Goal: Task Accomplishment & Management: Manage account settings

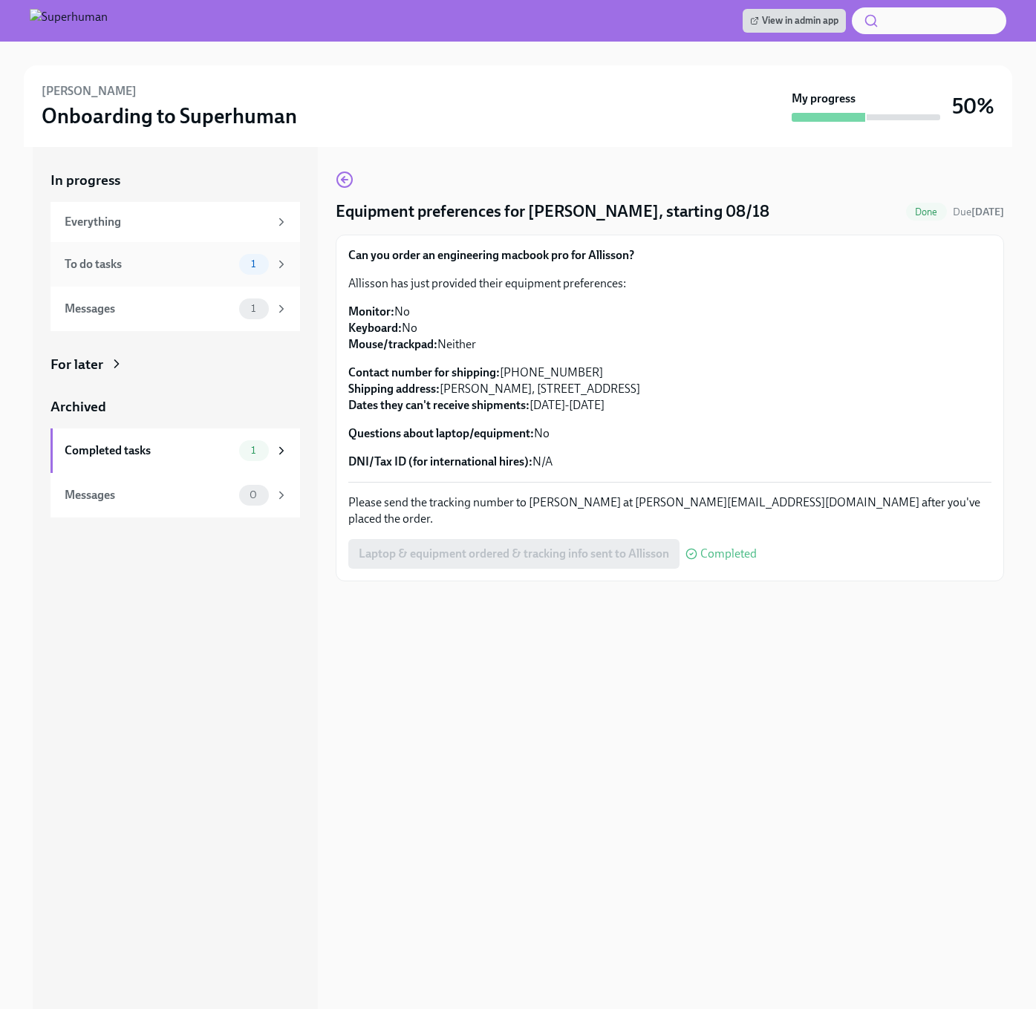
click at [219, 278] on div "To do tasks 1" at bounding box center [175, 264] width 250 height 45
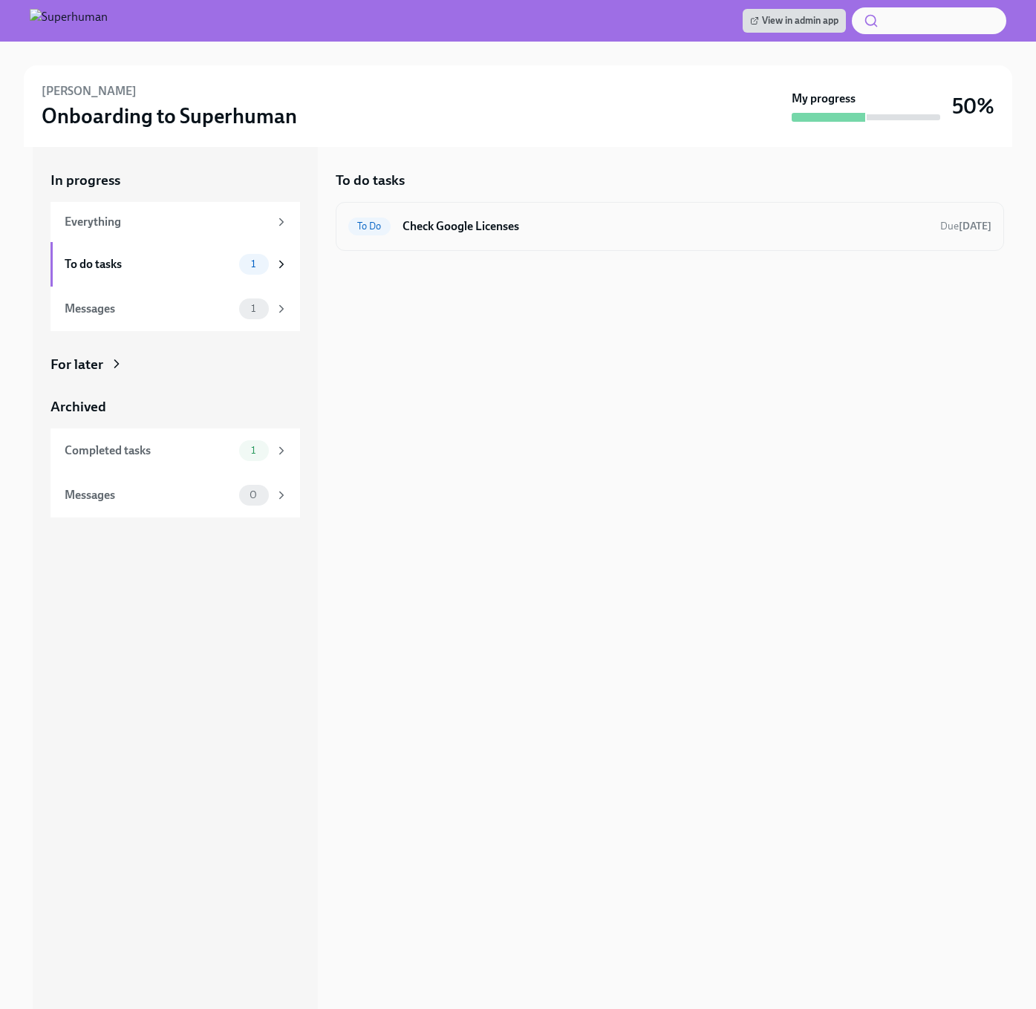
click at [525, 221] on h6 "Check Google Licenses" at bounding box center [665, 226] width 526 height 16
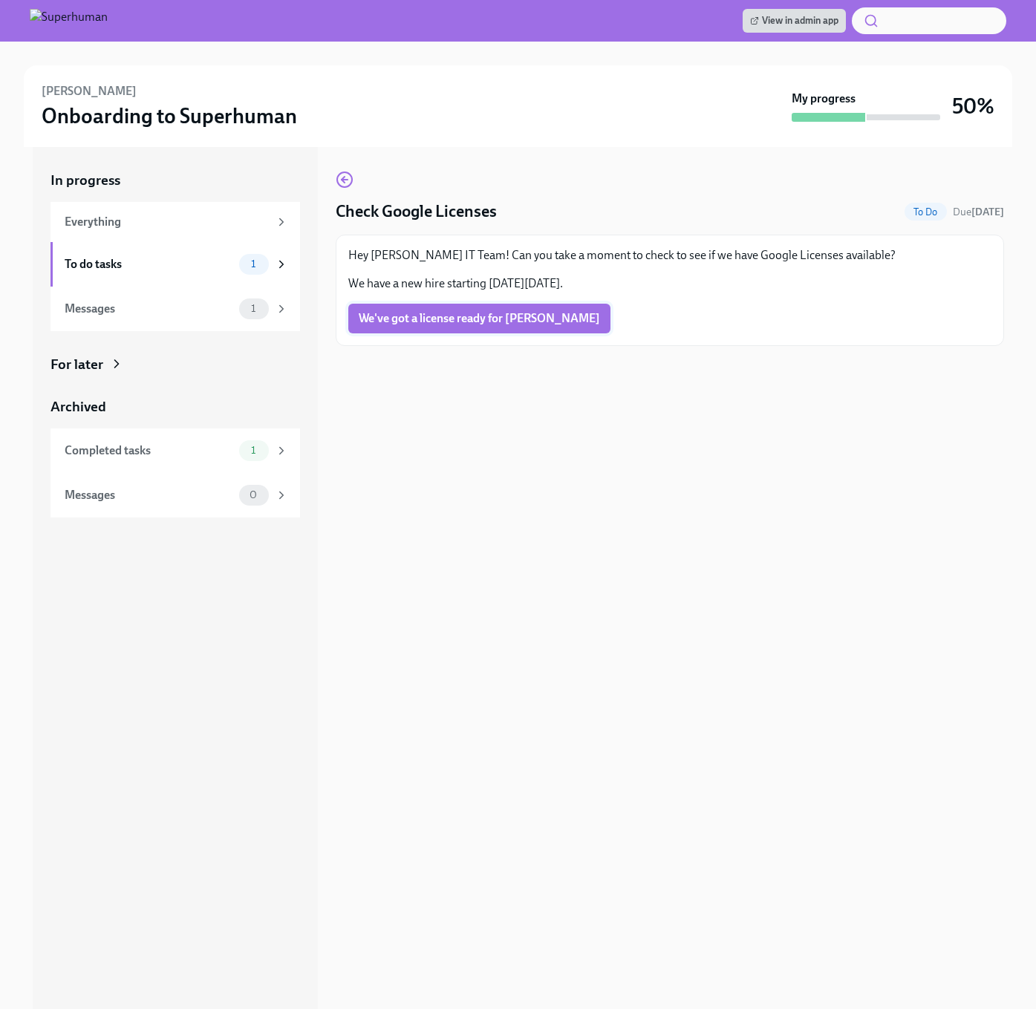
click at [452, 329] on button "We've got a license ready for [PERSON_NAME]" at bounding box center [479, 319] width 262 height 30
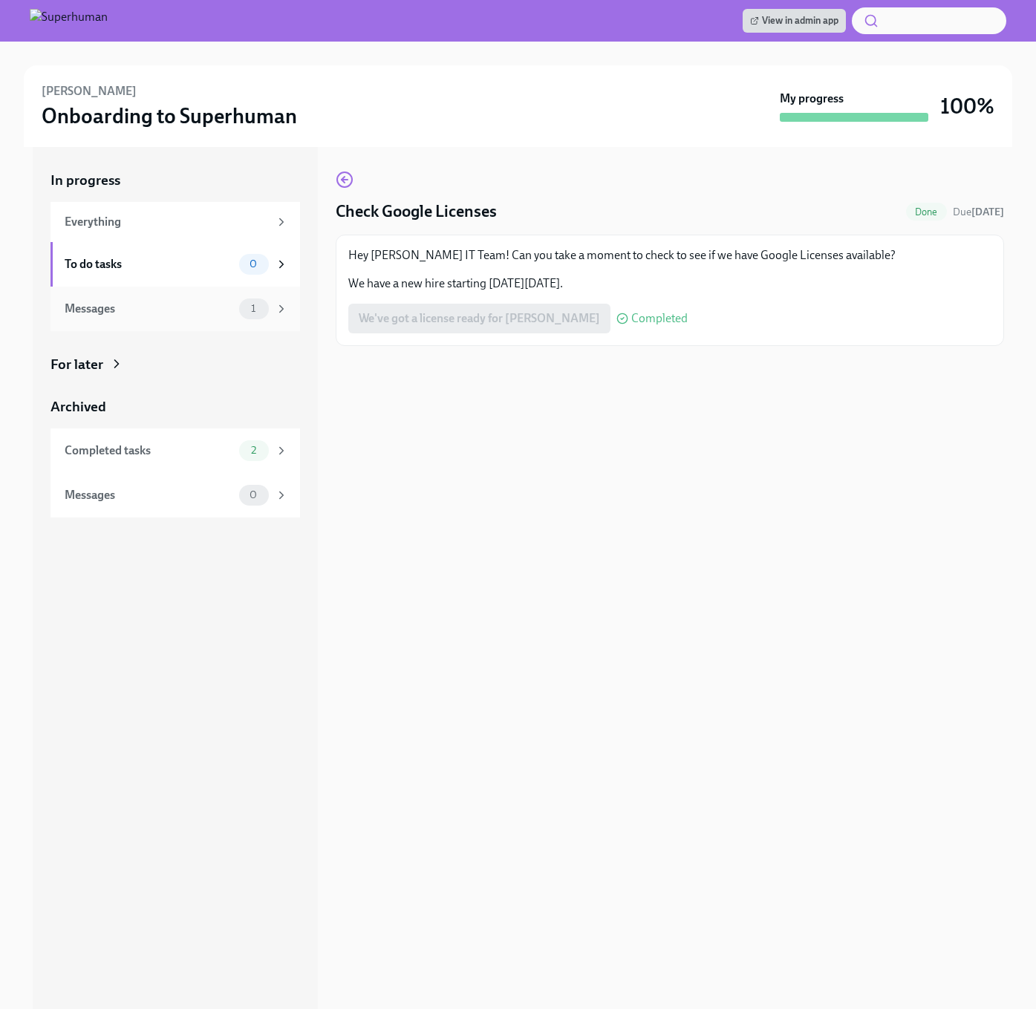
click at [215, 306] on div "Messages" at bounding box center [149, 309] width 169 height 16
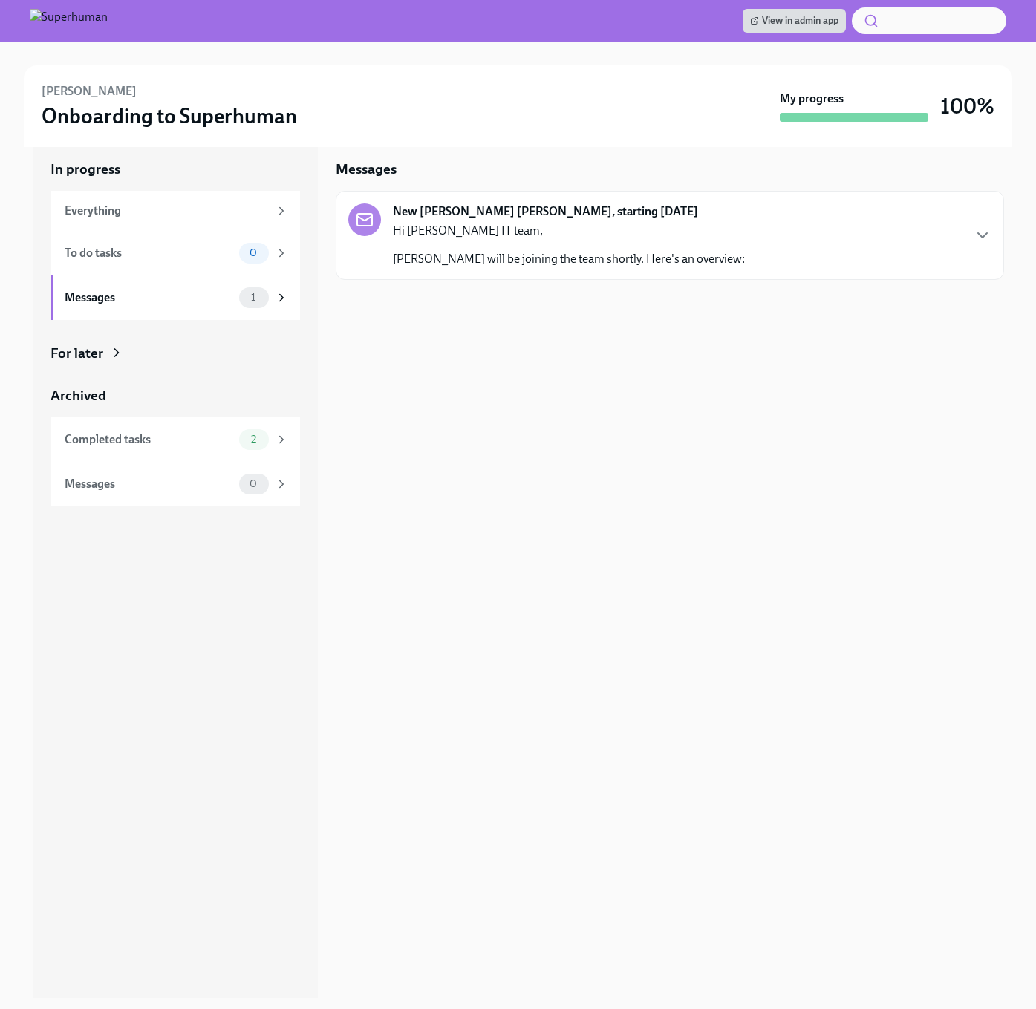
click at [571, 210] on strong "New [PERSON_NAME] [PERSON_NAME], starting [DATE]" at bounding box center [545, 211] width 305 height 16
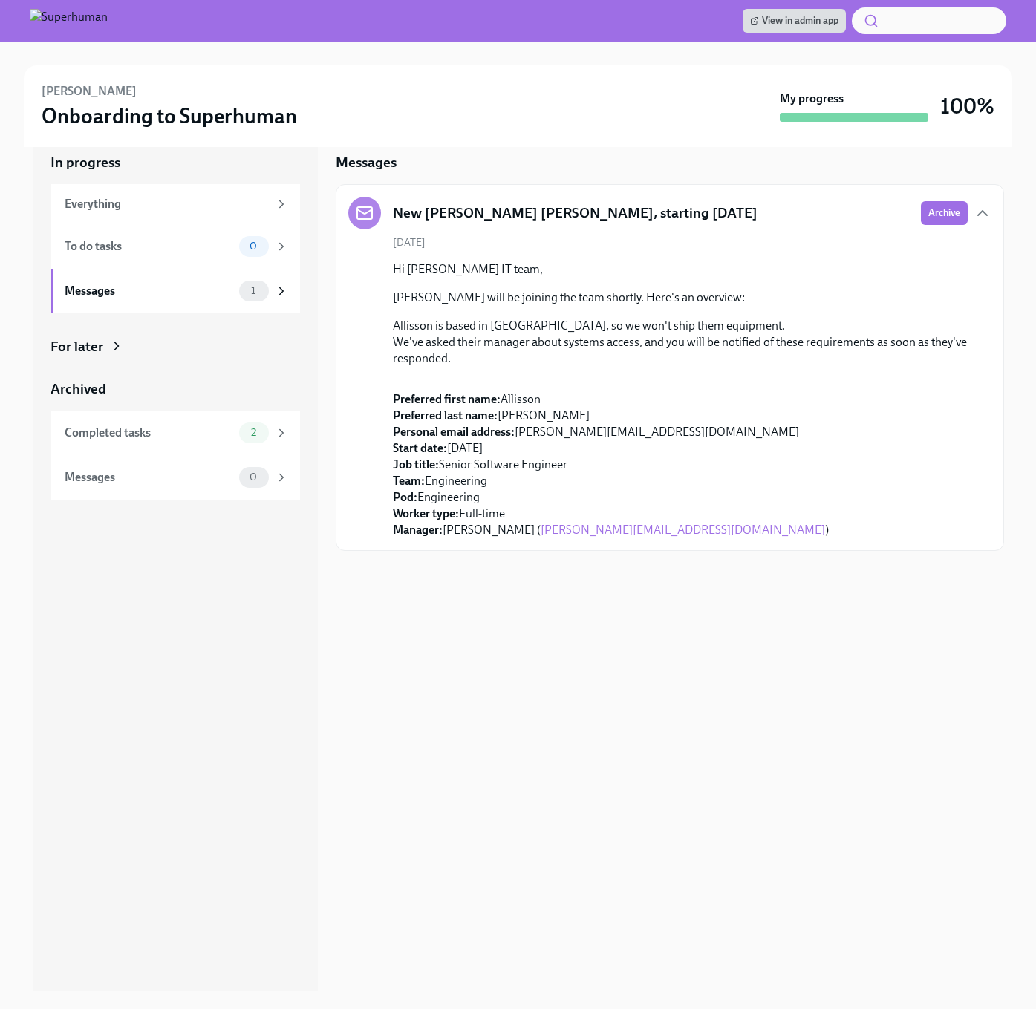
scroll to position [18, 0]
click at [516, 433] on p "Preferred first name: [PERSON_NAME] Preferred last name: [PERSON_NAME] Personal…" at bounding box center [611, 464] width 436 height 147
drag, startPoint x: 517, startPoint y: 432, endPoint x: 664, endPoint y: 437, distance: 147.1
click at [665, 437] on p "Preferred first name: [PERSON_NAME] Preferred last name: [PERSON_NAME] Personal…" at bounding box center [611, 464] width 436 height 147
copy p "[PERSON_NAME][EMAIL_ADDRESS][DOMAIN_NAME]"
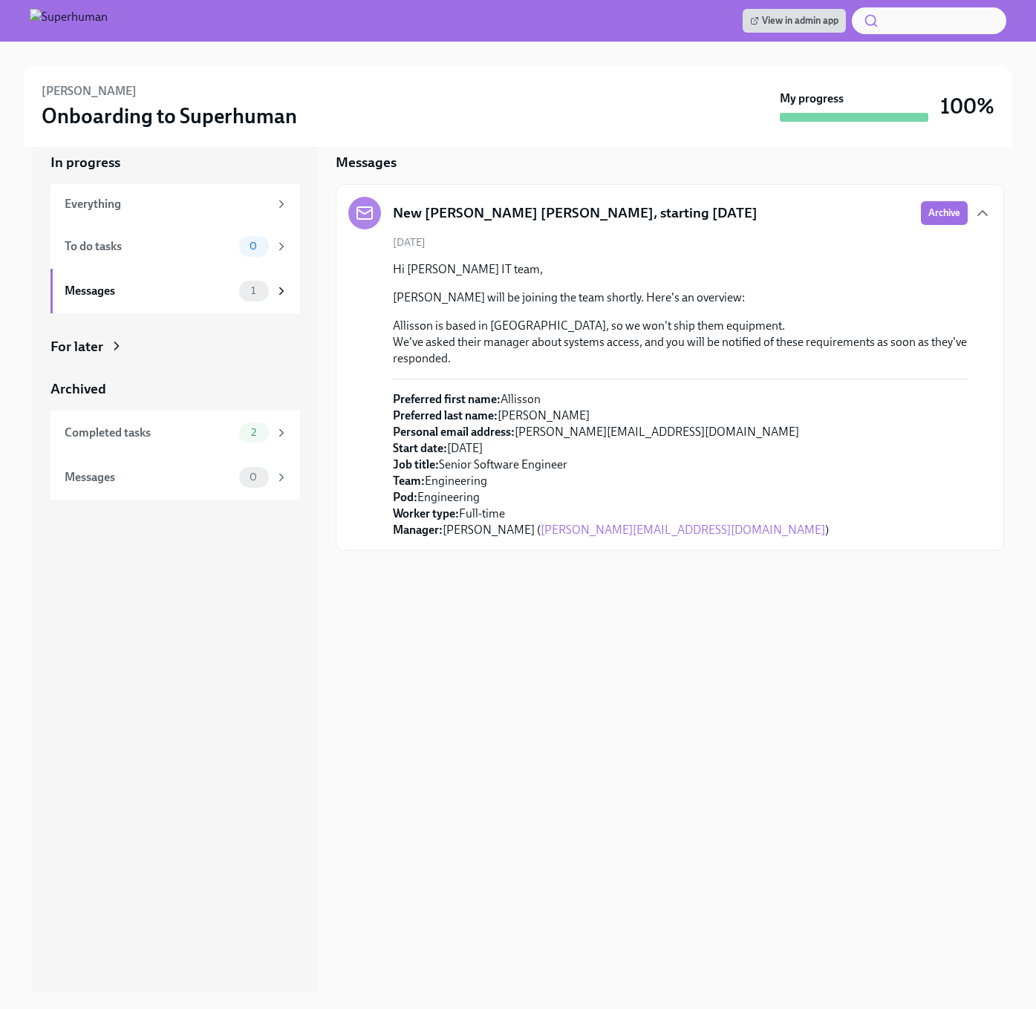
drag, startPoint x: 445, startPoint y: 464, endPoint x: 568, endPoint y: 469, distance: 123.4
click at [568, 469] on p "Preferred first name: [PERSON_NAME] Preferred last name: [PERSON_NAME] Personal…" at bounding box center [611, 464] width 436 height 147
copy p "Senior Software Engineer"
drag, startPoint x: 524, startPoint y: 529, endPoint x: 449, endPoint y: 532, distance: 75.8
click at [449, 532] on p "Preferred first name: [PERSON_NAME] Preferred last name: [PERSON_NAME] Personal…" at bounding box center [611, 464] width 436 height 147
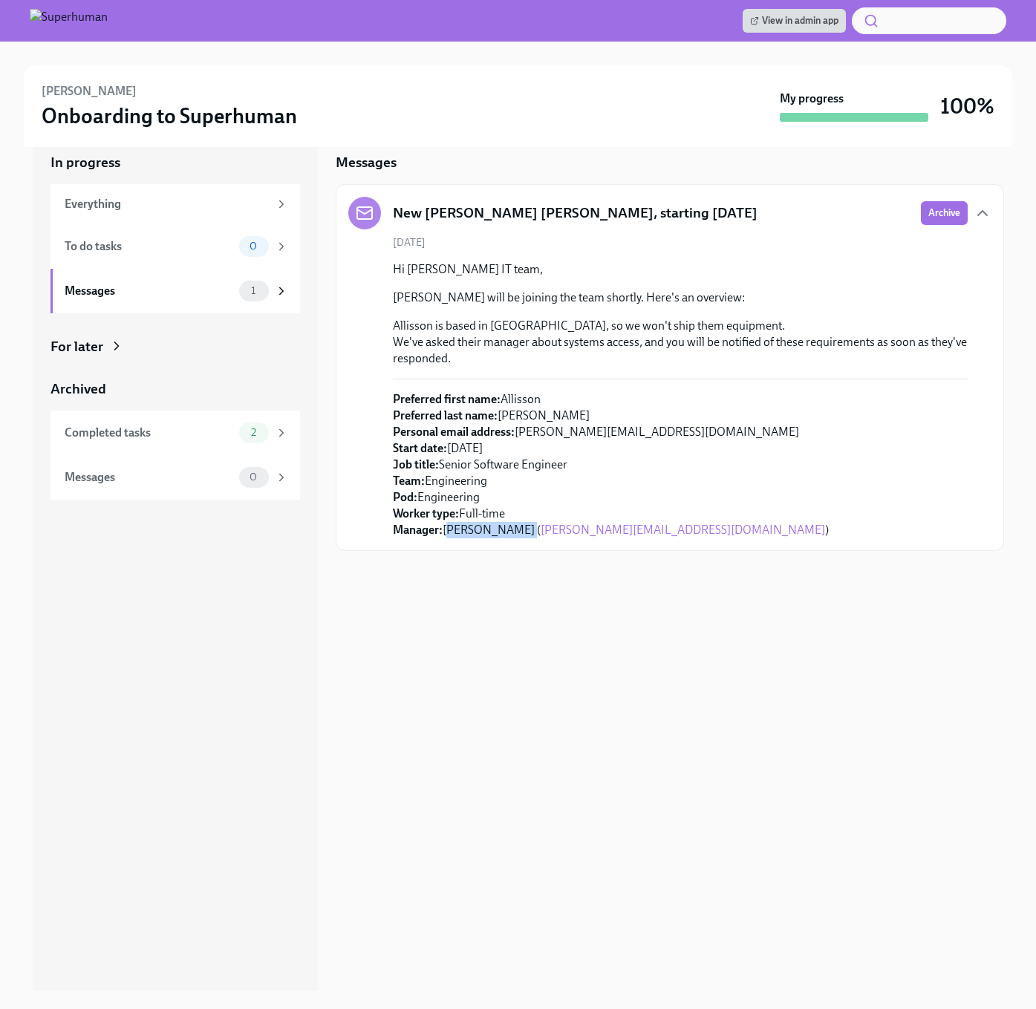
copy p "[PERSON_NAME]"
click at [472, 478] on p "Preferred first name: [PERSON_NAME] Preferred last name: [PERSON_NAME] Personal…" at bounding box center [611, 464] width 436 height 147
copy p "Engineering"
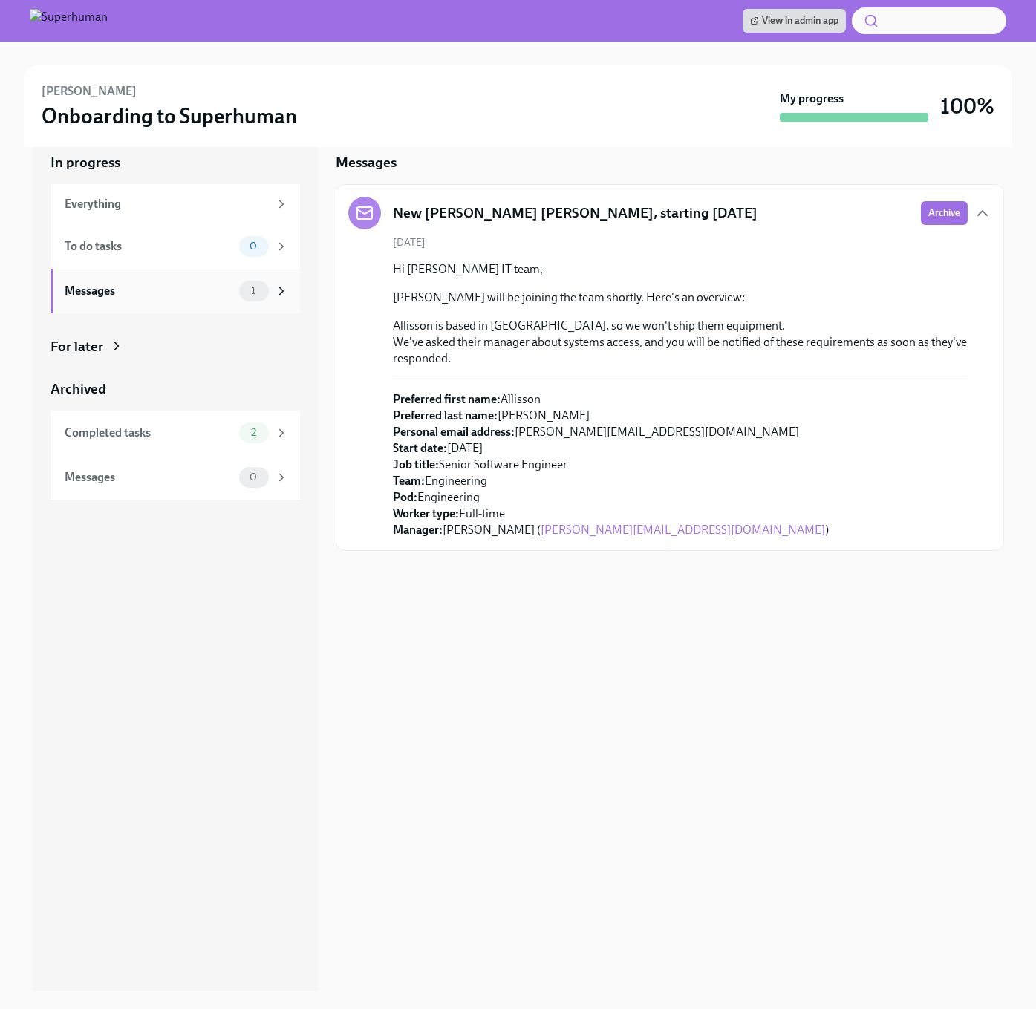
click at [140, 278] on div "Messages 1" at bounding box center [175, 291] width 250 height 45
click at [180, 426] on div "Completed tasks" at bounding box center [149, 433] width 169 height 16
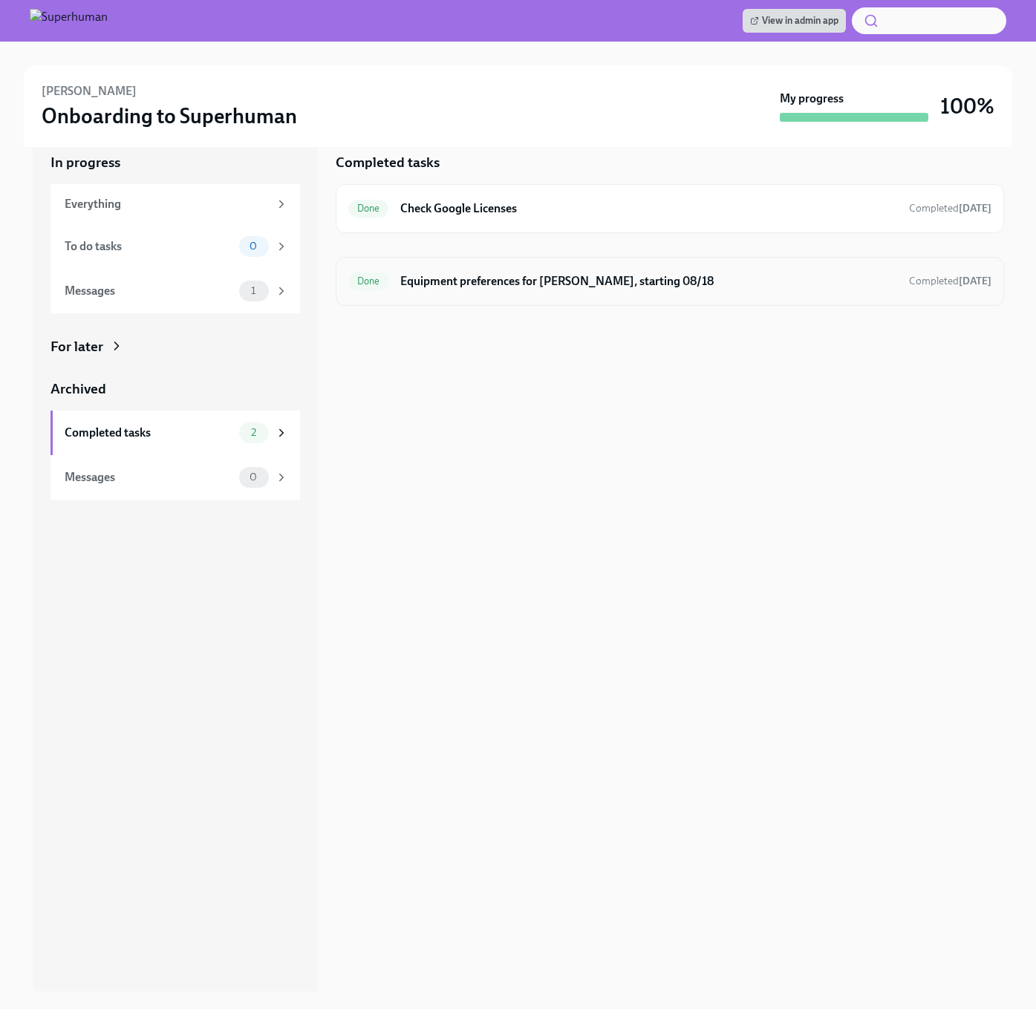
click at [656, 302] on div "Done Equipment preferences for [PERSON_NAME], starting 08/18 Completed [DATE]" at bounding box center [670, 281] width 668 height 49
click at [634, 270] on div "Done Equipment preferences for [PERSON_NAME], starting 08/18 Completed [DATE]" at bounding box center [669, 282] width 643 height 24
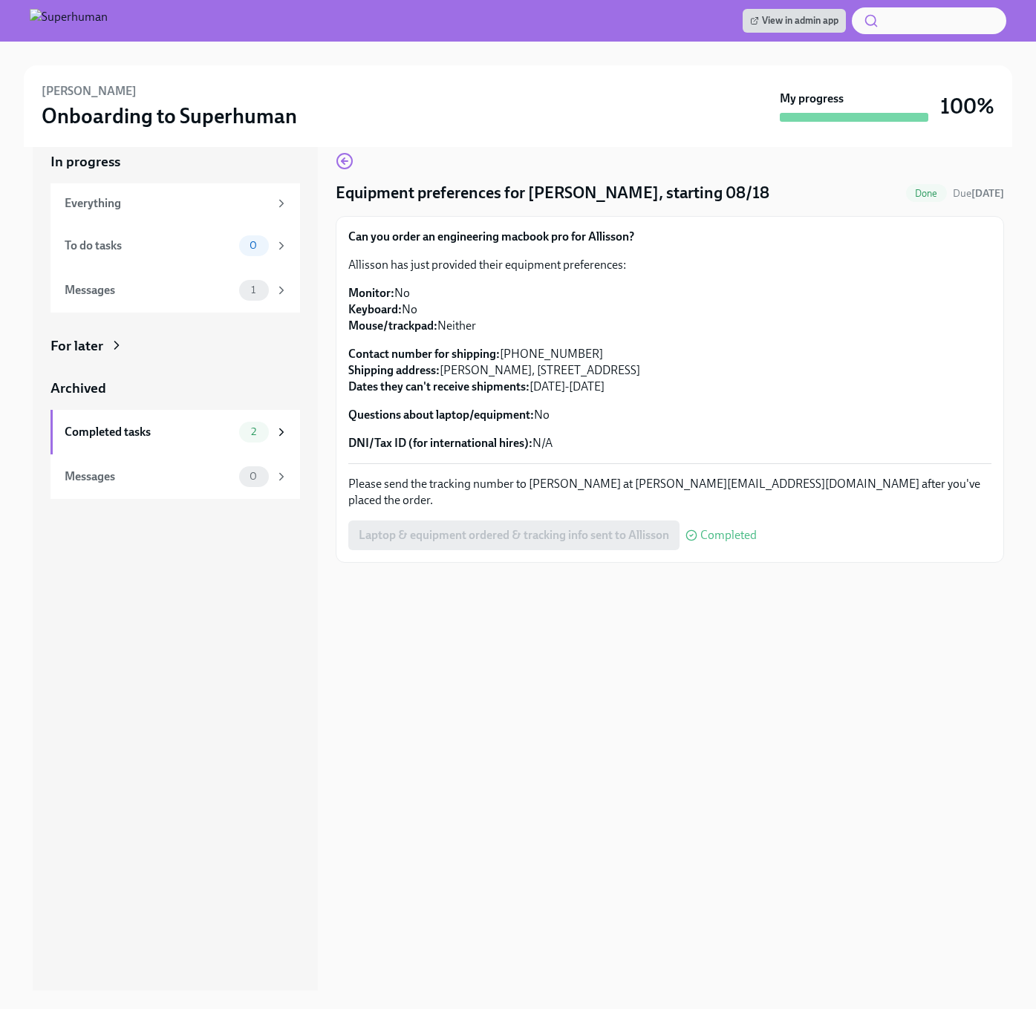
click at [501, 238] on strong "Can you order an engineering macbook pro for Allisson?" at bounding box center [491, 236] width 286 height 14
click at [269, 280] on div "1" at bounding box center [263, 290] width 49 height 21
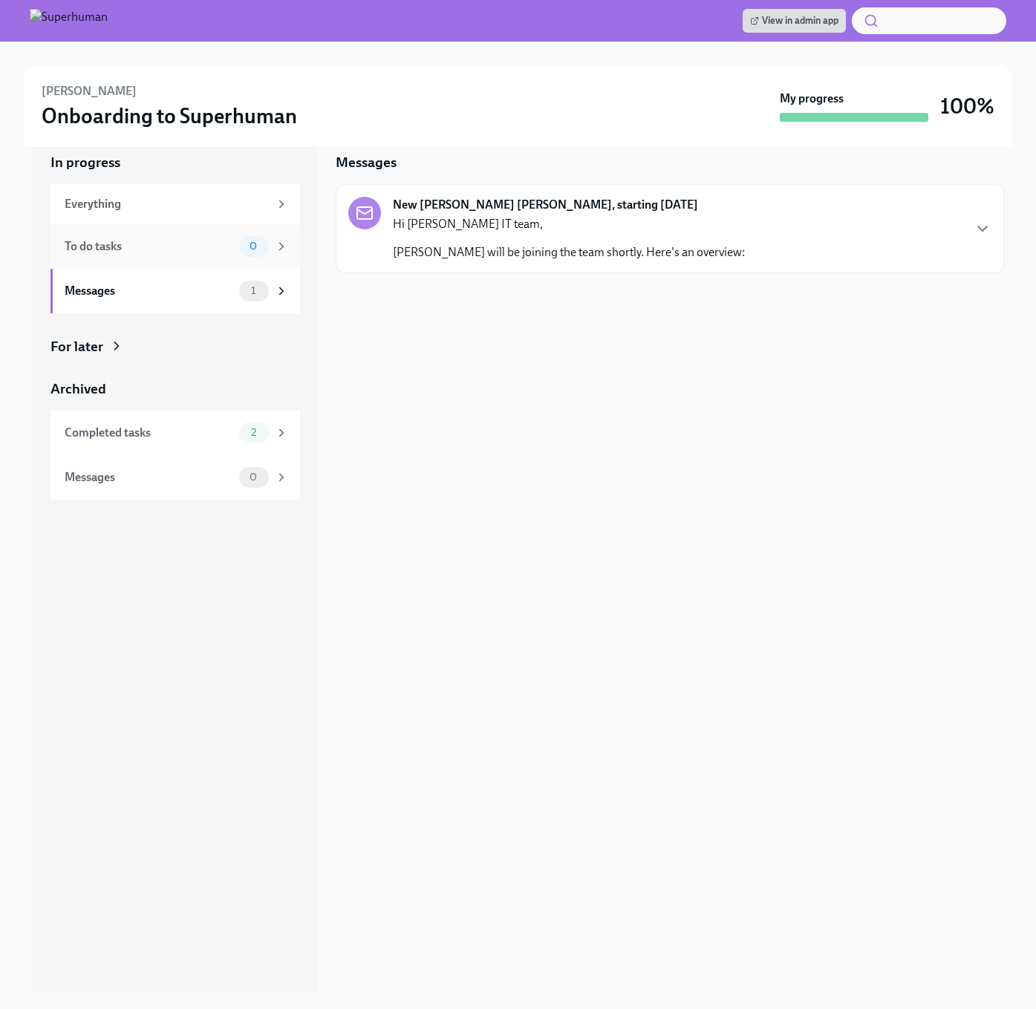
click at [271, 255] on div "0" at bounding box center [263, 246] width 49 height 21
